Goal: Task Accomplishment & Management: Complete application form

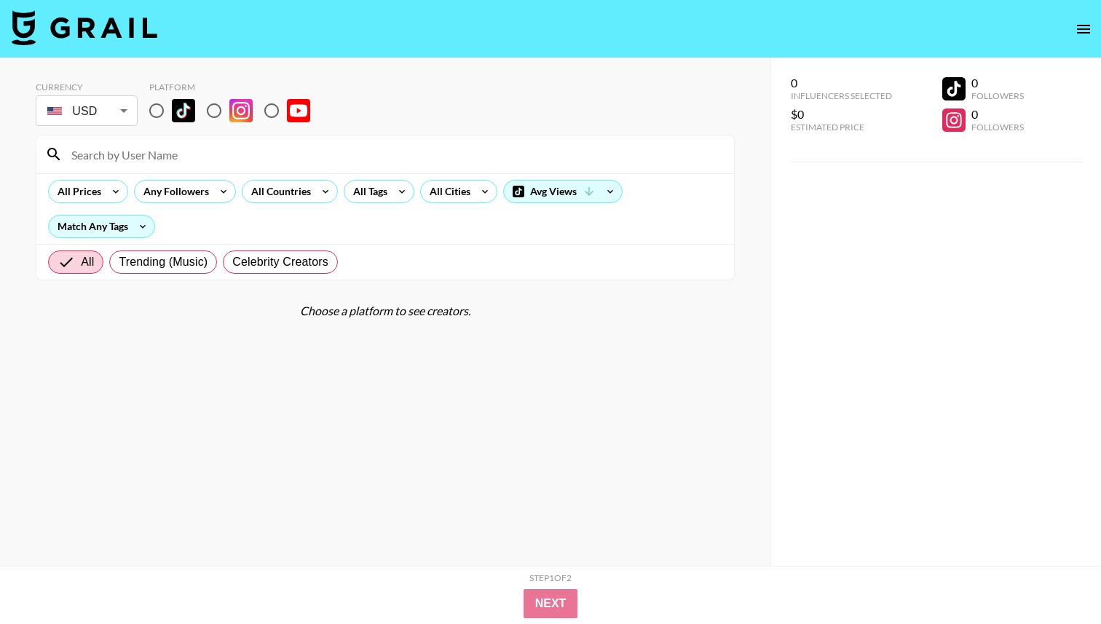
drag, startPoint x: 149, startPoint y: 100, endPoint x: 186, endPoint y: 161, distance: 71.6
click at [149, 101] on input "radio" at bounding box center [156, 110] width 31 height 31
radio input "true"
click at [180, 165] on input at bounding box center [394, 154] width 663 height 23
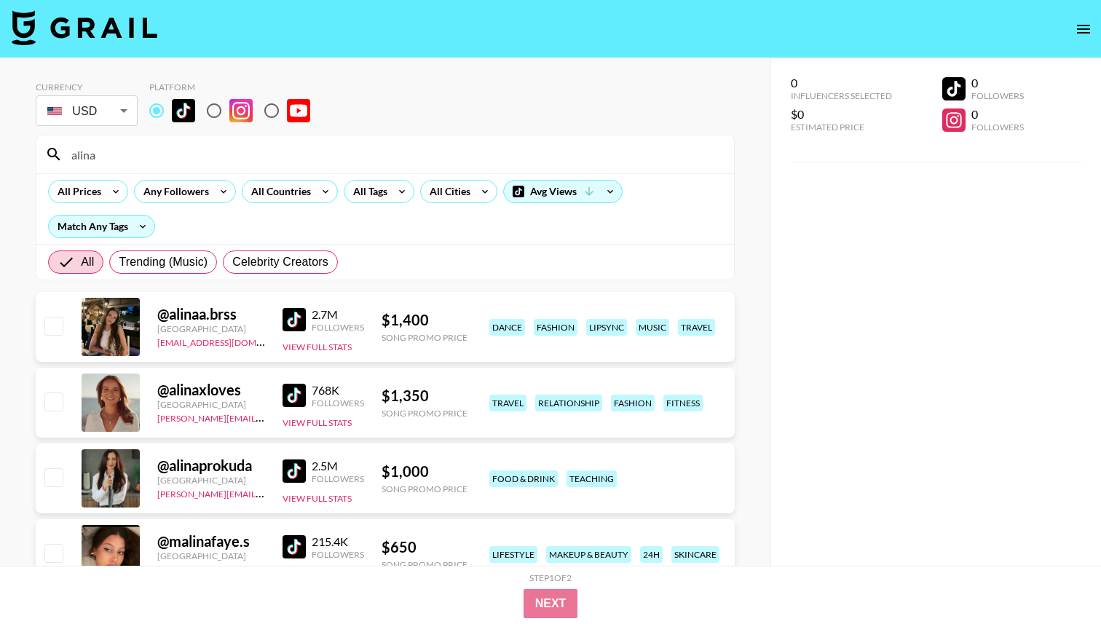
type input "alina"
click at [60, 326] on input "checkbox" at bounding box center [52, 325] width 17 height 17
checkbox input "true"
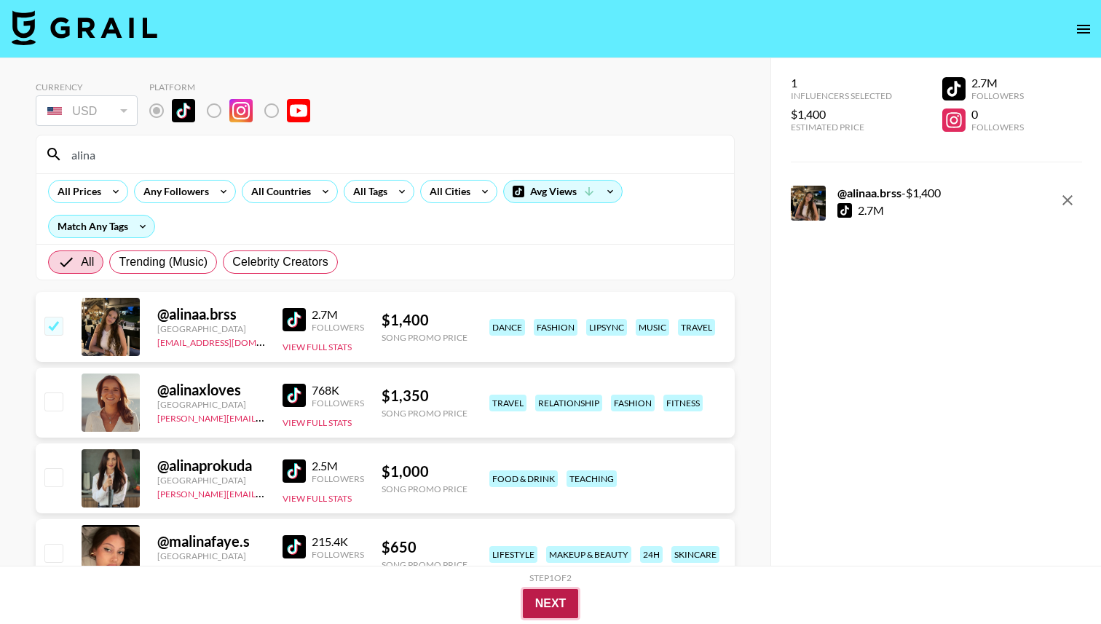
click at [530, 600] on button "Next" at bounding box center [551, 603] width 56 height 29
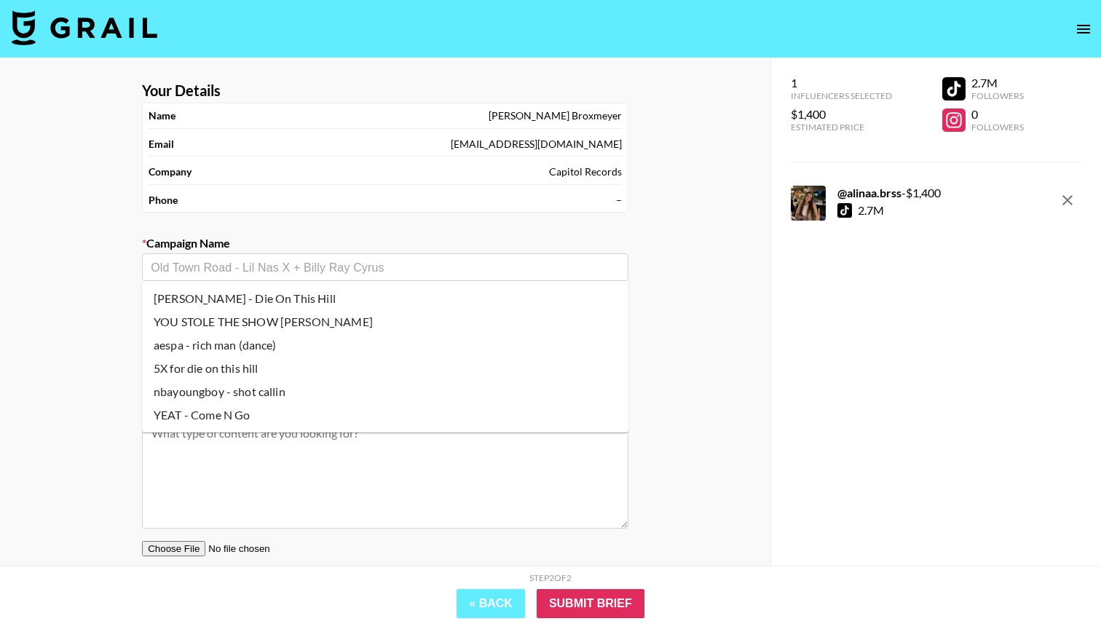
click at [256, 272] on input "text" at bounding box center [385, 267] width 469 height 17
click at [374, 294] on li "[PERSON_NAME] - Die On This Hill" at bounding box center [385, 298] width 487 height 23
type input "[PERSON_NAME] - Die On This Hill"
type input "[URL][DOMAIN_NAME]"
type textarea "TikTok -- TikTok -- TikTok -- crash out high emotion lip sync with text on scre…"
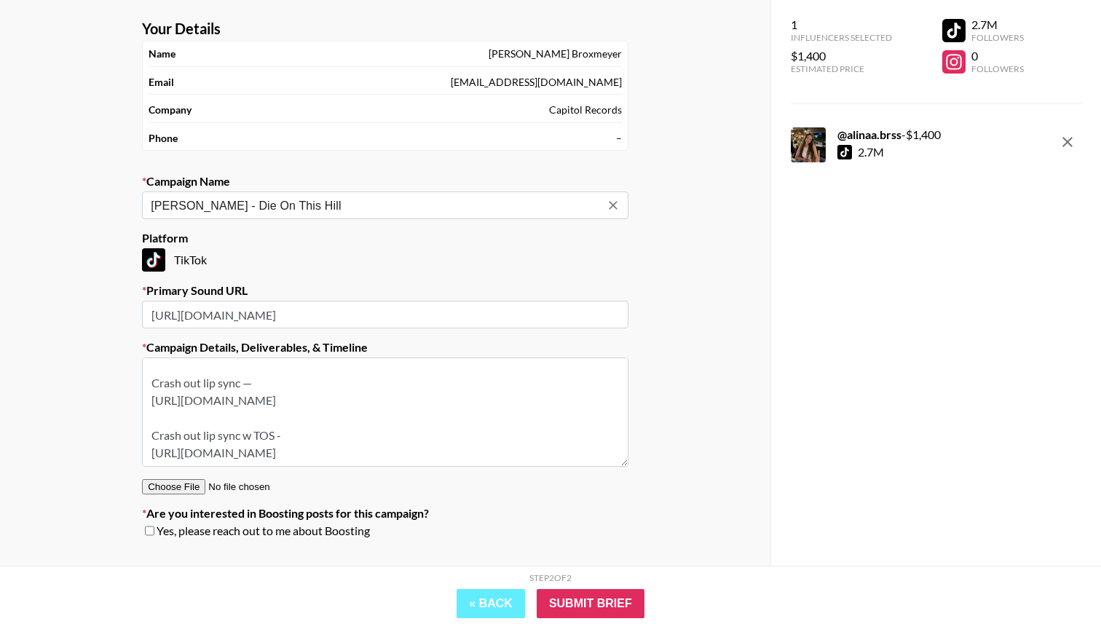
scroll to position [84, 0]
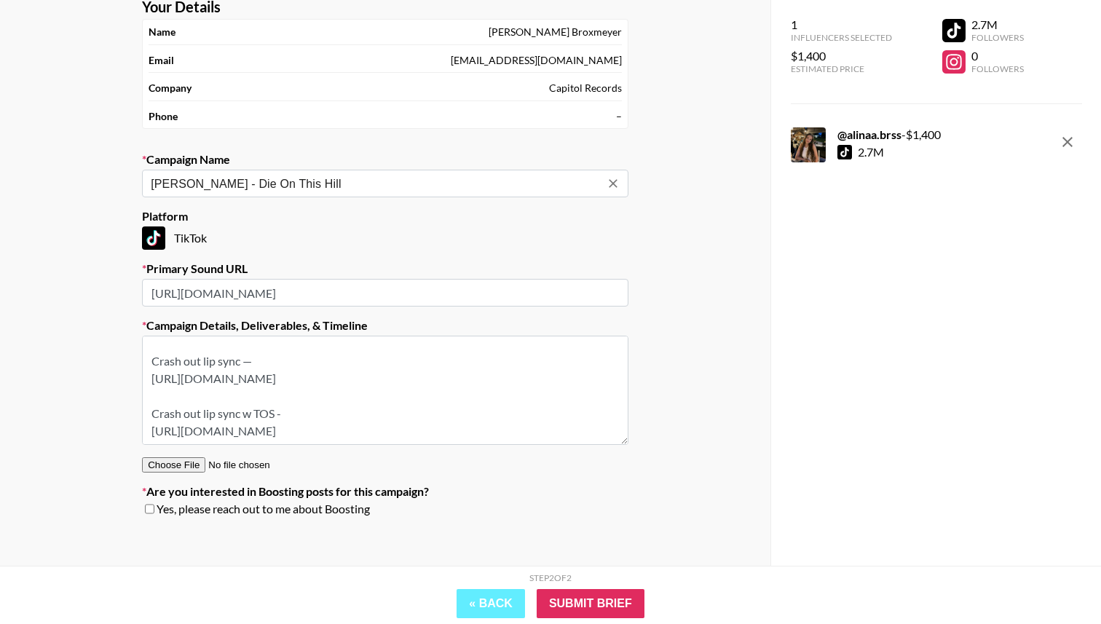
click at [145, 511] on input "checkbox" at bounding box center [149, 509] width 9 height 10
checkbox input "true"
click at [592, 597] on input "Submit Brief" at bounding box center [591, 603] width 108 height 29
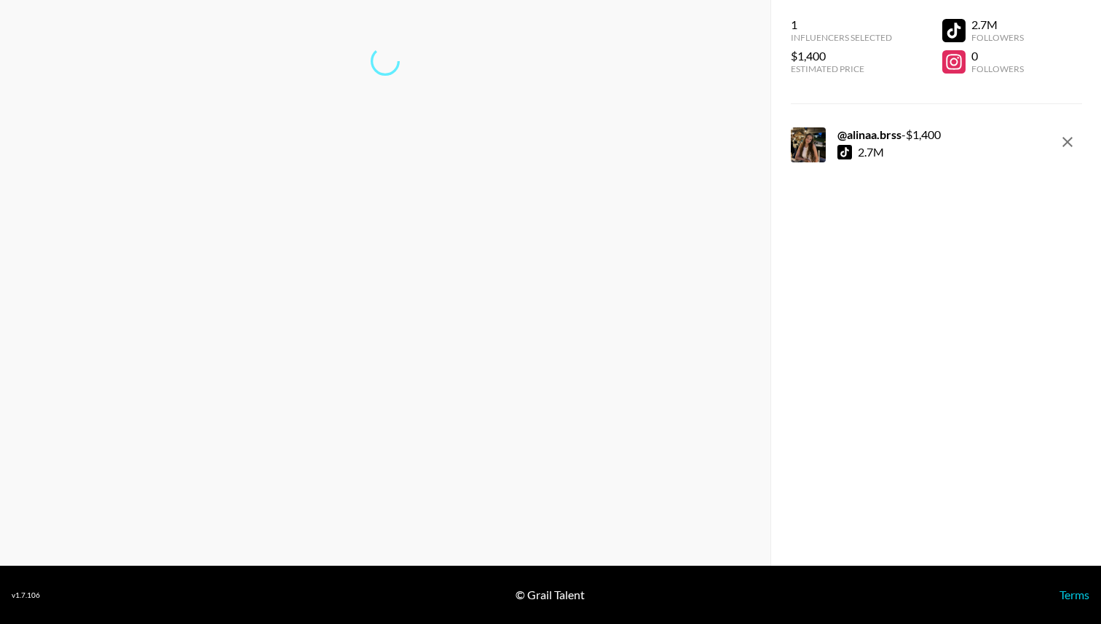
scroll to position [0, 0]
